Goal: Find specific page/section: Find specific page/section

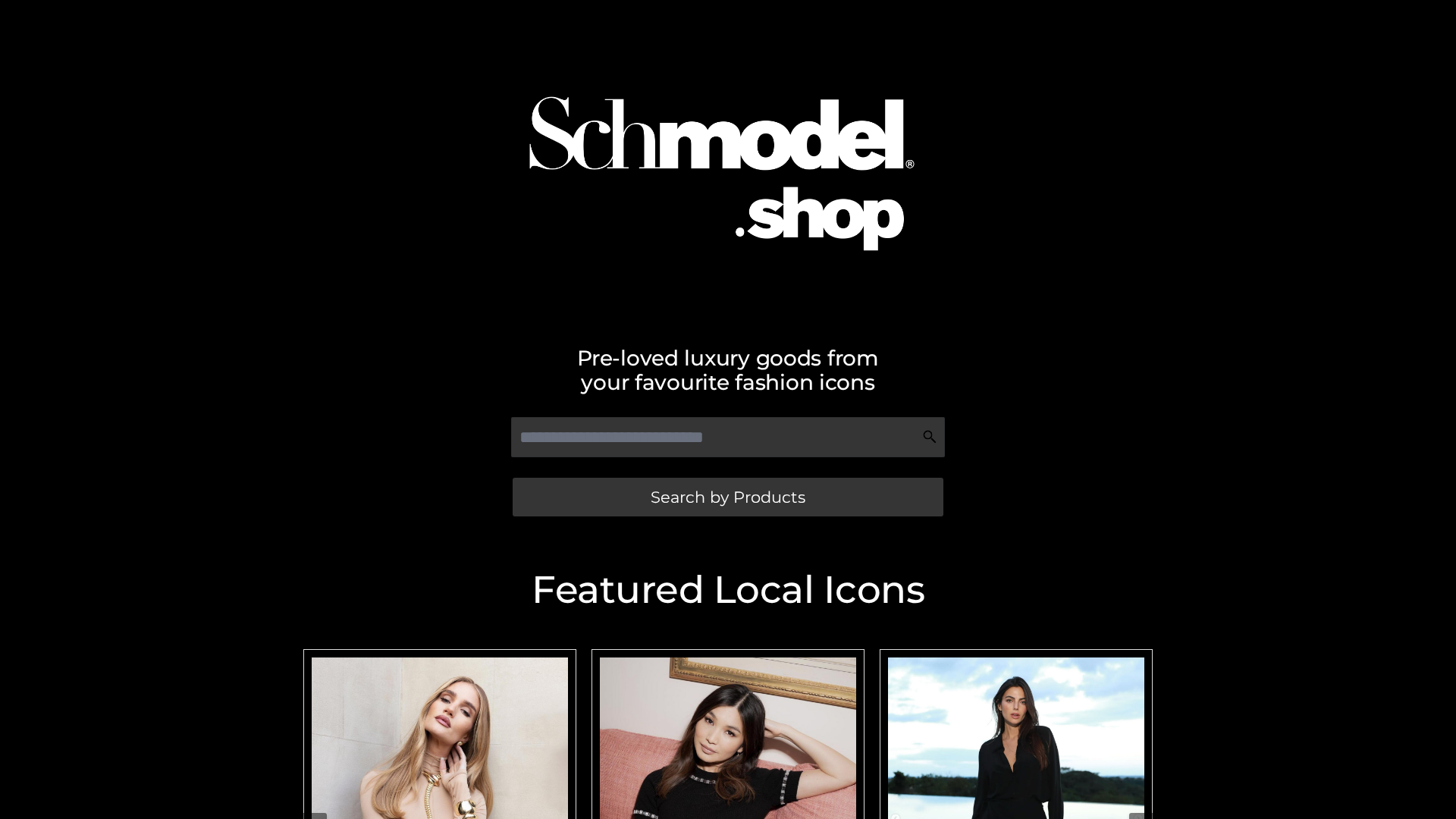
click at [728, 497] on span "Search by Products" at bounding box center [728, 497] width 155 height 16
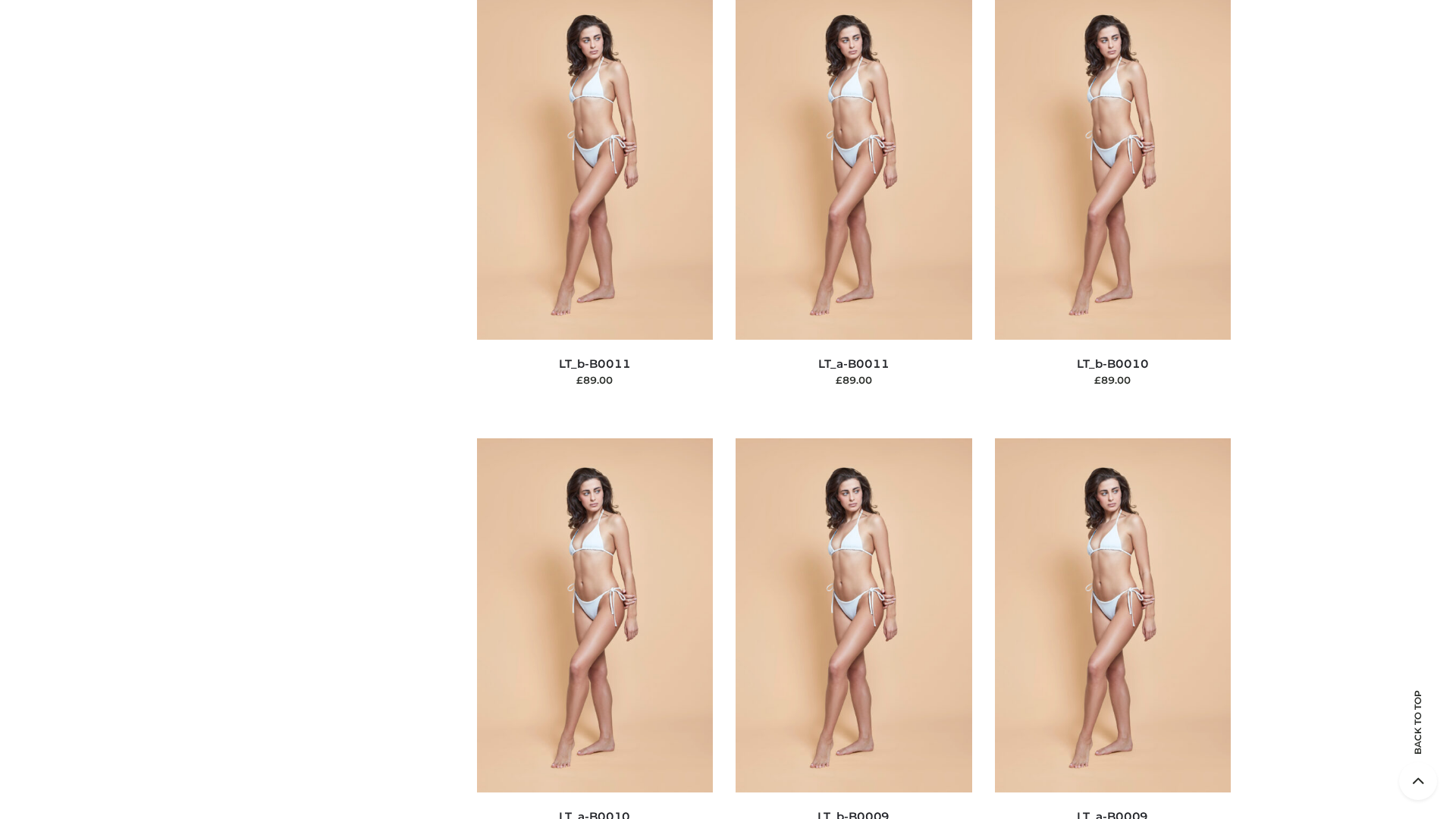
scroll to position [6813, 0]
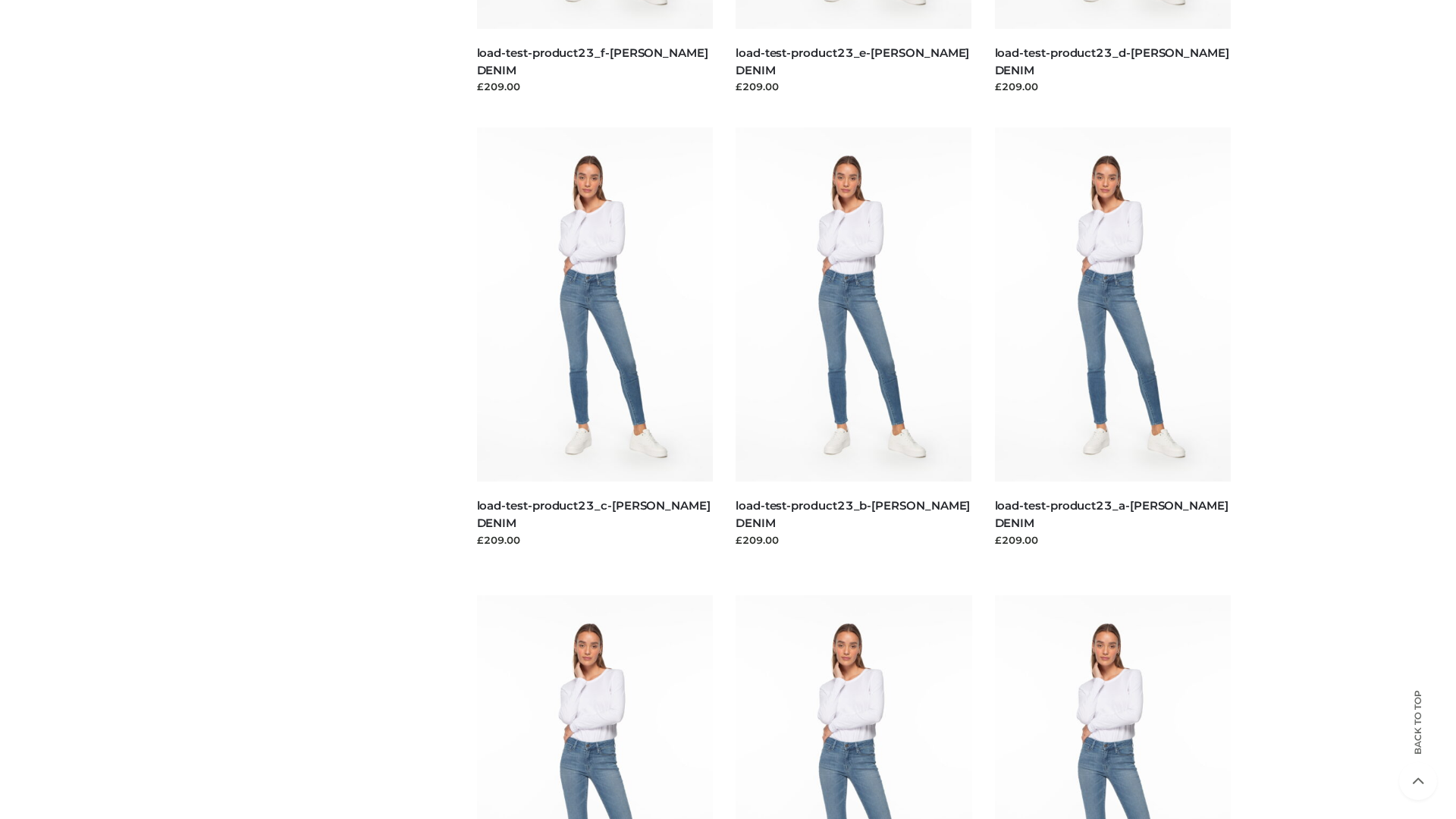
scroll to position [1331, 0]
